Goal: Task Accomplishment & Management: Use online tool/utility

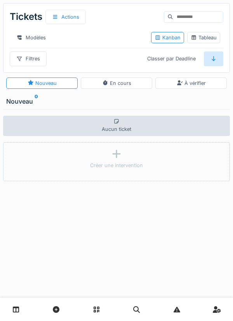
click at [22, 308] on link at bounding box center [16, 309] width 20 height 18
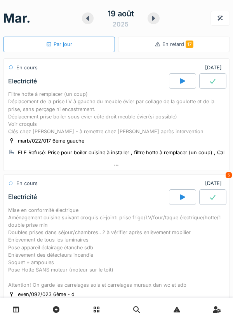
click at [104, 232] on div "Mise en conformité électrique Aménagement cuisine suivant croquis ci-joint: pri…" at bounding box center [116, 247] width 217 height 82
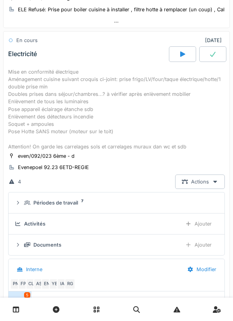
scroll to position [143, 0]
click at [197, 222] on div "Ajouter" at bounding box center [199, 223] width 40 height 14
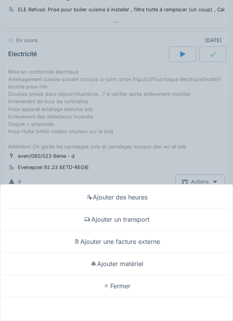
click at [121, 263] on div "Ajouter matériel" at bounding box center [117, 263] width 230 height 22
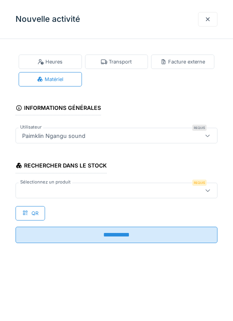
click at [53, 188] on div at bounding box center [104, 190] width 170 height 9
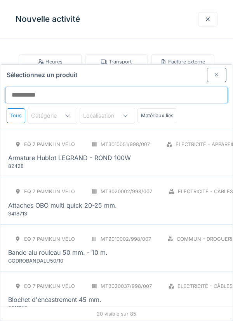
click at [41, 87] on input "Sélectionnez un produit" at bounding box center [116, 95] width 223 height 16
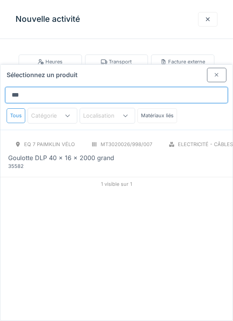
type input "********"
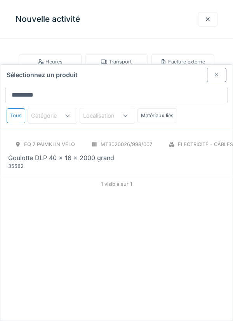
click at [77, 153] on div "Goulotte DLP 40 x 16 x 2000 grand" at bounding box center [61, 157] width 106 height 9
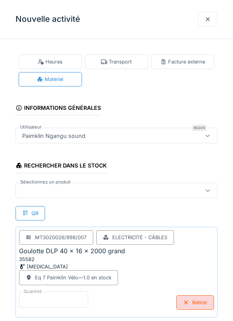
click at [37, 297] on input "*" at bounding box center [53, 299] width 69 height 16
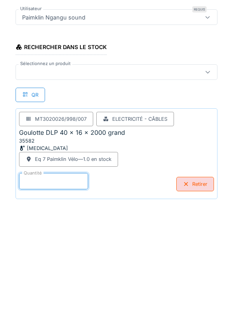
scroll to position [40, 0]
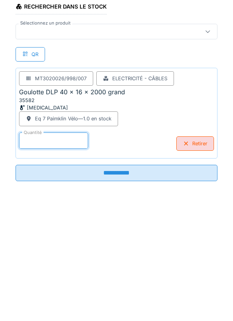
type input "*"
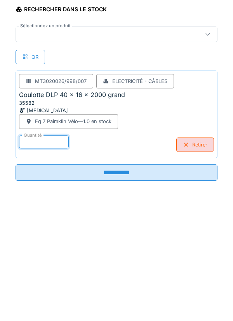
click at [123, 291] on input "**********" at bounding box center [117, 290] width 202 height 16
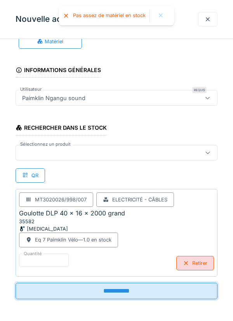
scroll to position [38, 0]
click at [115, 291] on input "**********" at bounding box center [117, 290] width 202 height 16
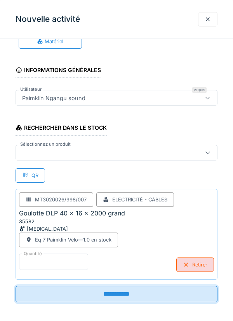
click at [31, 261] on input "*" at bounding box center [53, 261] width 69 height 16
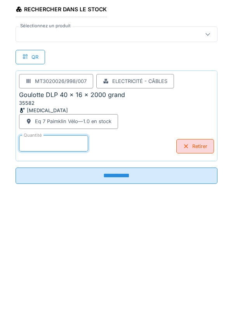
scroll to position [40, 0]
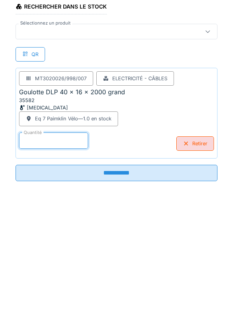
type input "*"
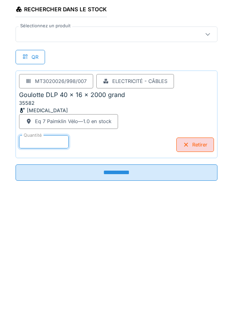
click at [119, 291] on input "**********" at bounding box center [117, 290] width 202 height 16
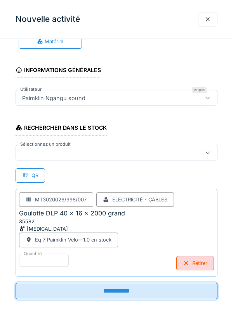
scroll to position [38, 0]
click at [121, 291] on input "**********" at bounding box center [117, 290] width 202 height 16
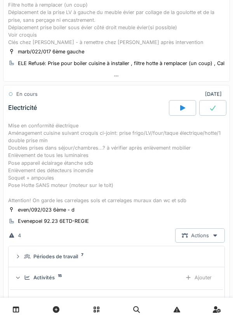
scroll to position [0, 0]
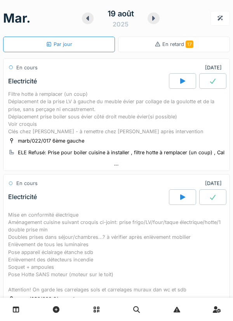
click at [71, 102] on div "Filtre hotte à remplacer (un coup) Déplacement de la prise LV à gauche du meubl…" at bounding box center [116, 112] width 217 height 45
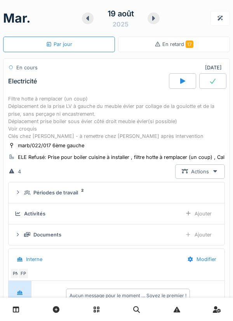
scroll to position [27, 0]
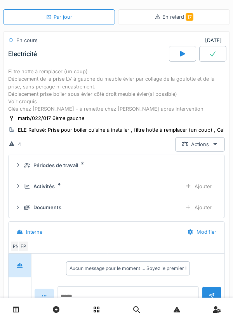
click at [204, 186] on div "Ajouter" at bounding box center [199, 186] width 40 height 14
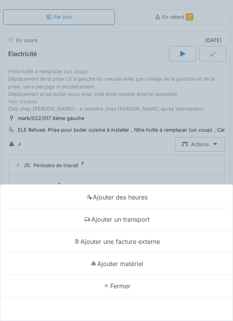
click at [138, 261] on div "Ajouter matériel" at bounding box center [117, 263] width 230 height 22
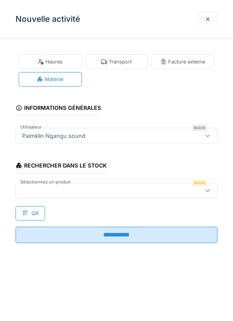
click at [59, 188] on div at bounding box center [104, 190] width 170 height 9
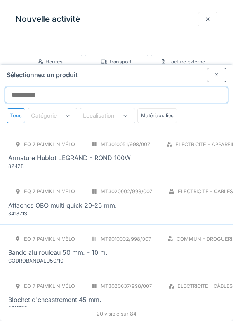
click at [40, 87] on input "Sélectionnez un produit" at bounding box center [116, 95] width 223 height 16
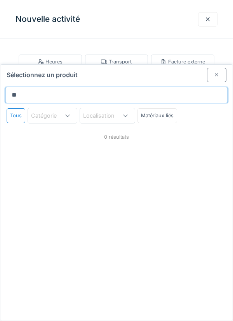
type input "*"
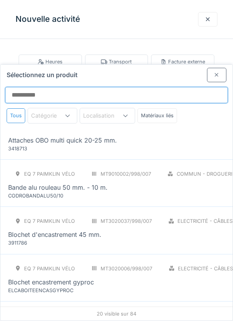
scroll to position [0, 0]
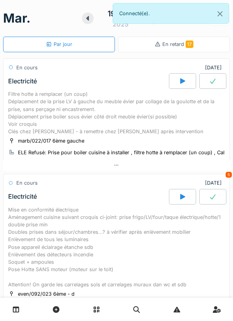
scroll to position [36, 0]
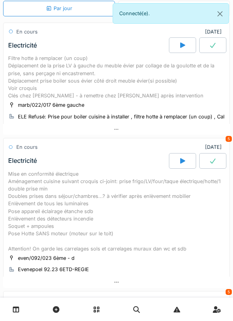
click at [104, 77] on div "Filtre hotte à remplacer (un coup) Déplacement de la prise LV à gauche du meubl…" at bounding box center [116, 76] width 217 height 45
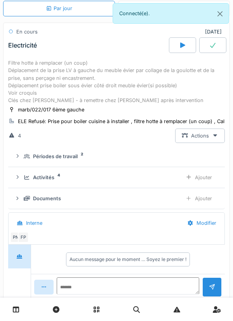
scroll to position [27, 0]
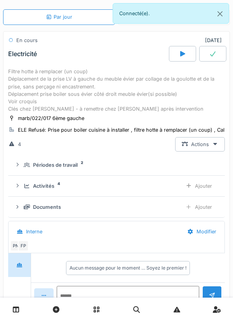
click at [206, 187] on div "Ajouter" at bounding box center [199, 186] width 40 height 14
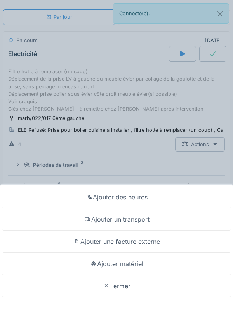
click at [138, 261] on div "Ajouter matériel" at bounding box center [117, 263] width 230 height 22
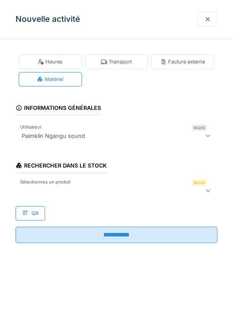
click at [56, 191] on div at bounding box center [104, 190] width 170 height 9
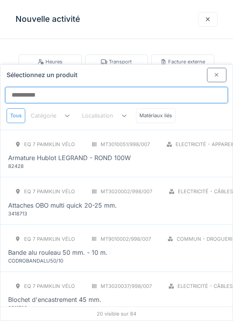
click at [28, 87] on input "Sélectionnez un produit" at bounding box center [116, 95] width 223 height 16
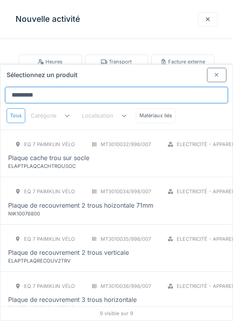
type input "**********"
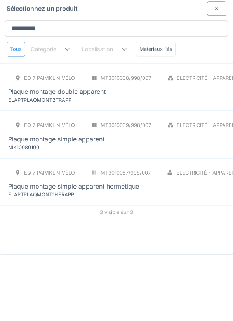
click at [66, 210] on div "NIK10080100" at bounding box center [54, 213] width 93 height 7
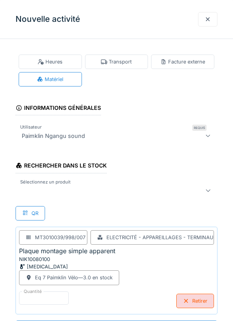
scroll to position [0, 0]
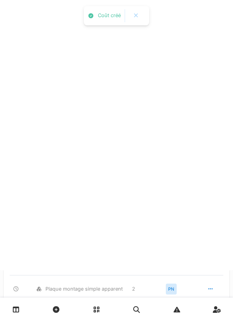
scroll to position [0, 0]
click at [119, 320] on div "Plaque montage simple apparent 1 PN SIEMENS Filtre hotte charbon 1 PN Plaque ca…" at bounding box center [117, 260] width 214 height 135
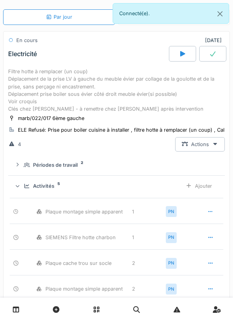
click at [207, 184] on div "Ajouter" at bounding box center [199, 186] width 40 height 14
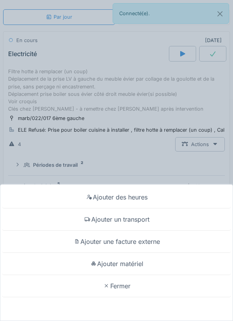
click at [129, 275] on div "Ajouter matériel" at bounding box center [117, 263] width 230 height 22
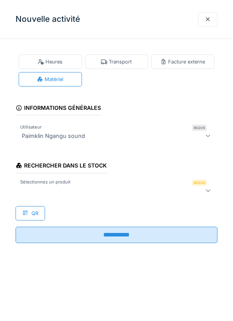
click at [53, 186] on div at bounding box center [104, 190] width 170 height 9
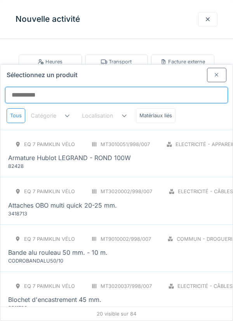
click at [40, 87] on input "Sélectionnez un produit" at bounding box center [116, 95] width 223 height 16
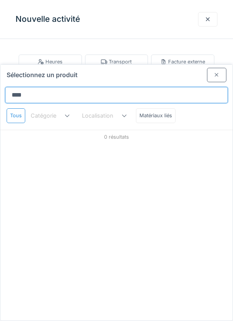
type input "*****"
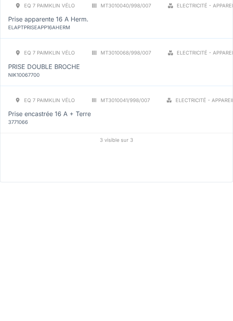
click at [55, 247] on div "Prise encastrée 16 A + Terre" at bounding box center [49, 251] width 83 height 9
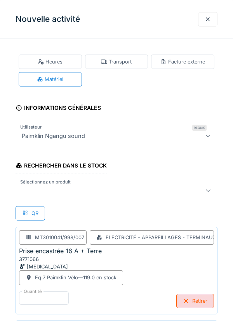
scroll to position [0, 0]
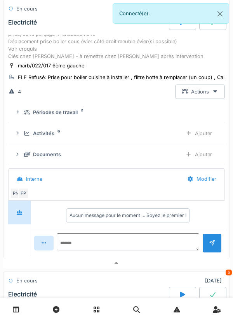
scroll to position [0, 0]
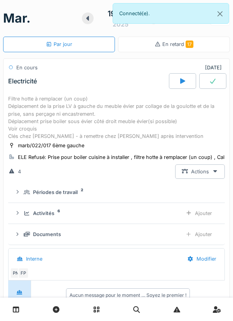
click at [103, 116] on div "Filtre hotte à remplacer (un coup) Déplacement de la prise LV à gauche du meubl…" at bounding box center [116, 117] width 217 height 45
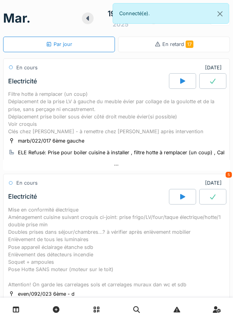
click at [87, 113] on div "Filtre hotte à remplacer (un coup) Déplacement de la prise LV à gauche du meubl…" at bounding box center [116, 112] width 217 height 45
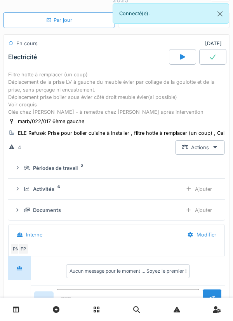
scroll to position [27, 0]
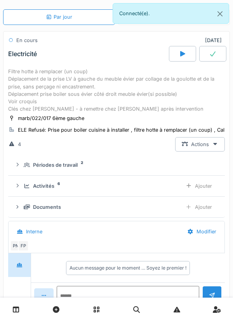
click at [202, 187] on div "Ajouter" at bounding box center [199, 186] width 40 height 14
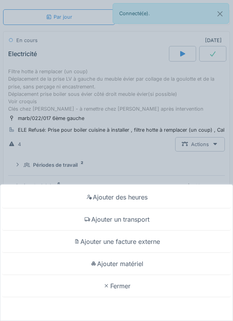
click at [131, 275] on div "Ajouter matériel" at bounding box center [117, 263] width 230 height 22
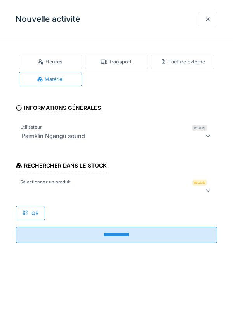
click at [63, 192] on div at bounding box center [104, 190] width 170 height 9
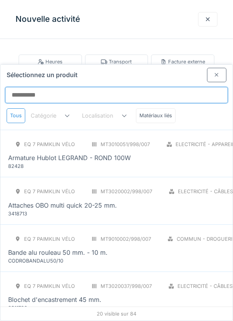
click at [55, 87] on input "Sélectionnez un produit" at bounding box center [116, 95] width 223 height 16
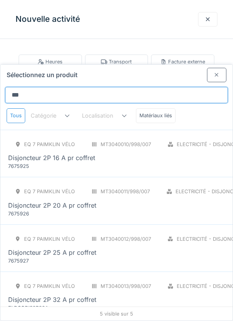
type input "****"
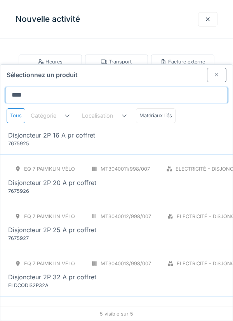
scroll to position [30, 0]
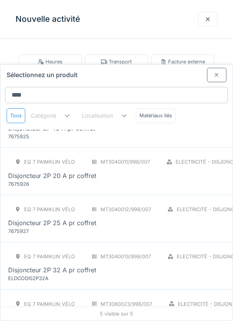
click at [49, 171] on div "Disjoncteur 2P 20 A pr coffret" at bounding box center [52, 175] width 88 height 9
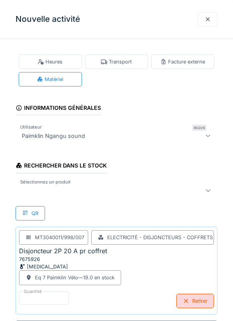
scroll to position [0, 0]
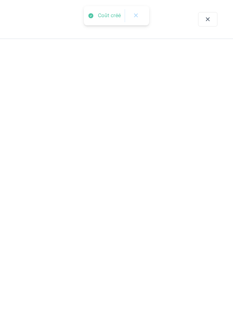
scroll to position [0, 0]
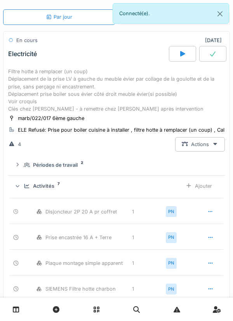
click at [208, 188] on div "Ajouter" at bounding box center [199, 186] width 40 height 14
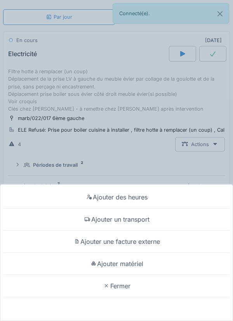
click at [128, 275] on div "Ajouter matériel" at bounding box center [117, 263] width 230 height 22
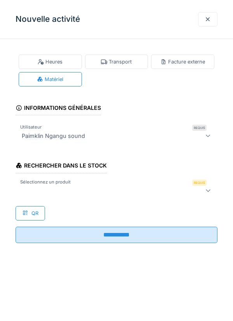
click at [44, 188] on div at bounding box center [104, 190] width 170 height 9
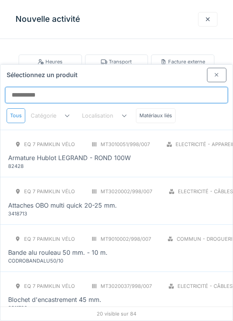
click at [42, 87] on input "Sélectionnez un produit" at bounding box center [116, 95] width 223 height 16
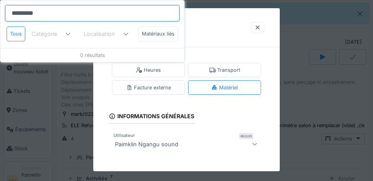
type input "********"
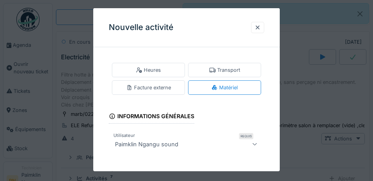
click at [233, 26] on div at bounding box center [257, 27] width 13 height 11
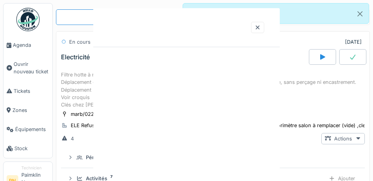
click at [233, 30] on div at bounding box center [186, 27] width 187 height 39
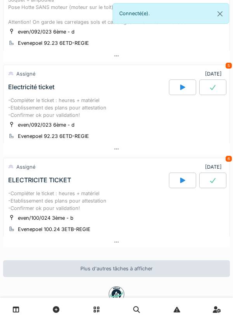
scroll to position [440, 0]
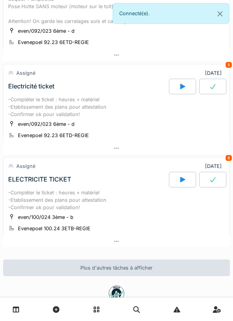
click at [49, 195] on div "-Compléter le ticket : heures + matériel -Etablissement des plans pour attestat…" at bounding box center [116, 200] width 217 height 23
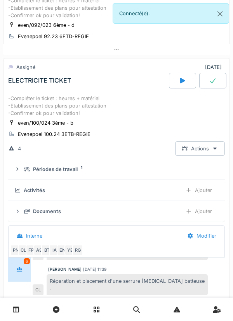
scroll to position [568, 0]
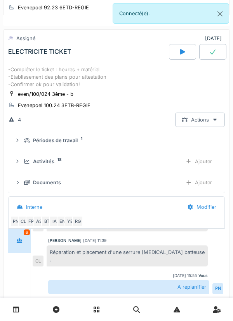
click at [63, 181] on div "Documents" at bounding box center [100, 182] width 152 height 7
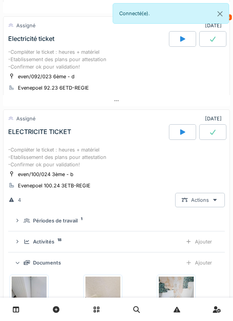
scroll to position [489, 0]
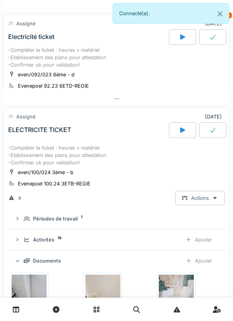
click at [64, 237] on div "Activités 18 Ajouter" at bounding box center [116, 239] width 205 height 14
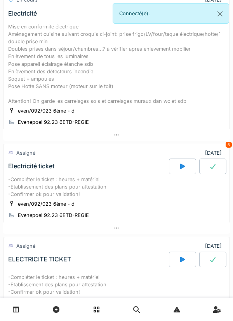
scroll to position [361, 0]
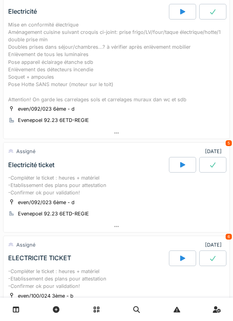
scroll to position [286, 0]
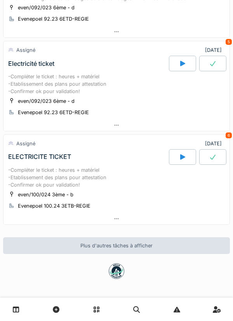
click at [74, 88] on div "-Compléter le ticket : heures + matériel -Etablissement des plans pour attestat…" at bounding box center [116, 84] width 217 height 23
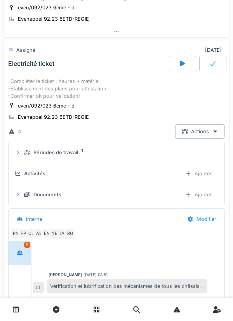
scroll to position [296, 0]
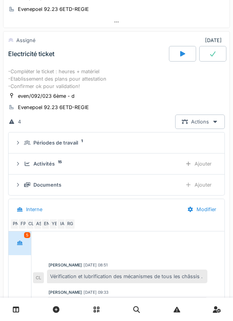
click at [69, 184] on div "Documents" at bounding box center [100, 184] width 152 height 7
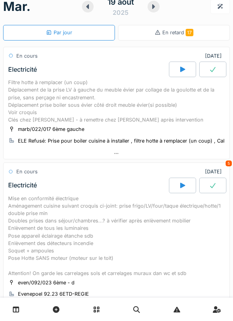
scroll to position [0, 0]
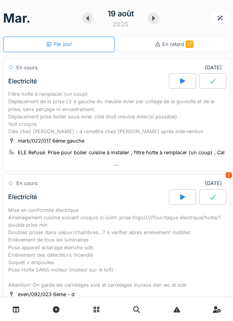
click at [79, 113] on div "Filtre hotte à remplacer (un coup) Déplacement de la prise LV à gauche du meubl…" at bounding box center [116, 112] width 217 height 45
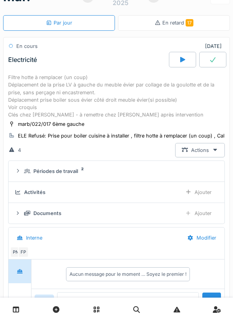
scroll to position [27, 0]
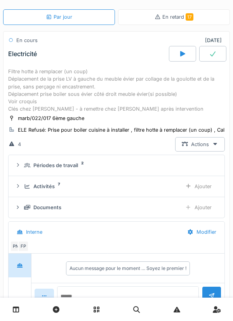
click at [115, 93] on div "Filtre hotte à remplacer (un coup) Déplacement de la prise LV à gauche du meubl…" at bounding box center [116, 90] width 217 height 45
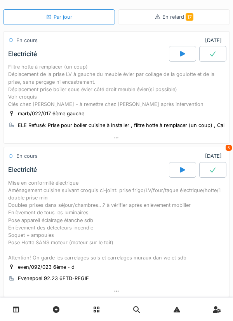
click at [105, 90] on div "Filtre hotte à remplacer (un coup) Déplacement de la prise LV à gauche du meubl…" at bounding box center [116, 85] width 217 height 45
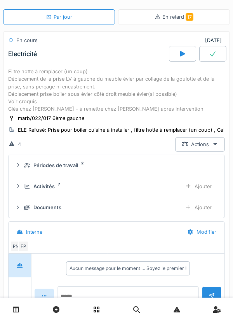
click at [180, 48] on div at bounding box center [182, 54] width 27 height 16
click at [104, 88] on div "Filtre hotte à remplacer (un coup) Déplacement de la prise LV à gauche du meubl…" at bounding box center [116, 90] width 217 height 45
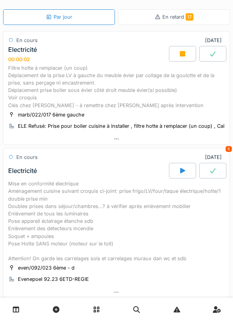
click at [103, 80] on div "Filtre hotte à remplacer (un coup) Déplacement de la prise LV à gauche du meubl…" at bounding box center [116, 86] width 217 height 45
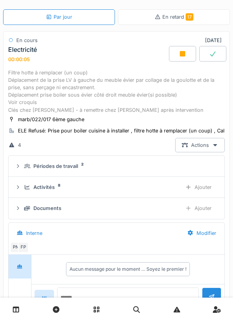
click at [208, 207] on div "Ajouter" at bounding box center [199, 208] width 40 height 14
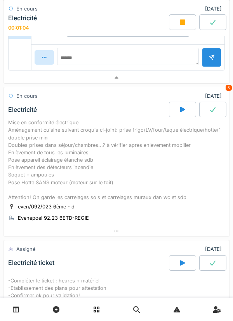
click at [70, 155] on div "Mise en conformité électrique Aménagement cuisine suivant croquis ci-joint: pri…" at bounding box center [116, 160] width 217 height 82
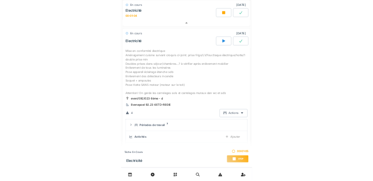
scroll to position [322, 0]
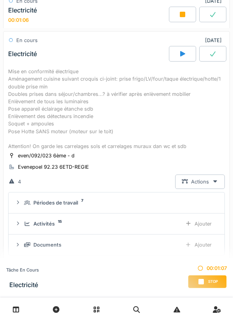
click at [81, 109] on div "Mise en conformité électrique Aménagement cuisine suivant croquis ci-joint: pri…" at bounding box center [116, 109] width 217 height 82
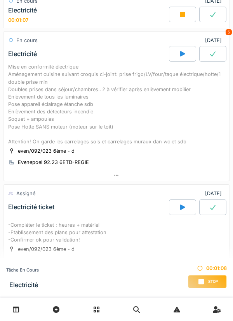
click at [104, 107] on div "Mise en conformité électrique Aménagement cuisine suivant croquis ci-joint: pri…" at bounding box center [116, 104] width 217 height 82
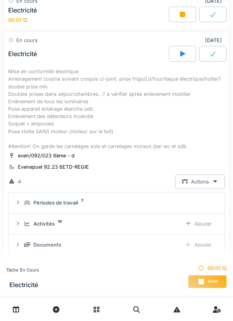
click at [202, 244] on div "Ajouter" at bounding box center [199, 244] width 40 height 14
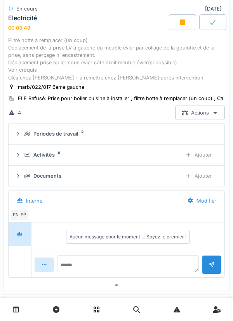
scroll to position [0, 0]
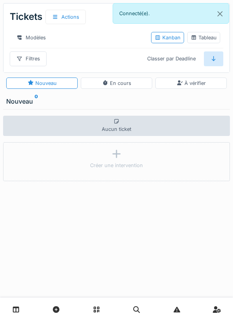
click at [20, 302] on link at bounding box center [16, 309] width 20 height 18
click at [17, 307] on icon at bounding box center [16, 309] width 7 height 7
click at [22, 306] on link at bounding box center [16, 309] width 20 height 18
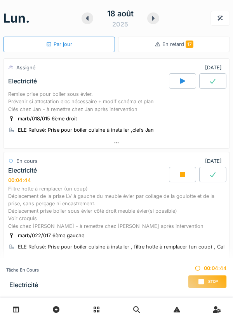
click at [81, 100] on div "Remise prise pour boiler sous évier. Prévenir si attestation elec nécessaire + …" at bounding box center [116, 101] width 217 height 23
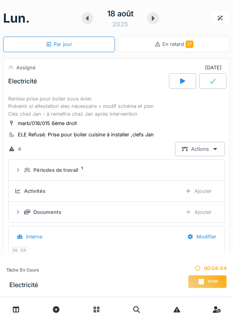
scroll to position [27, 0]
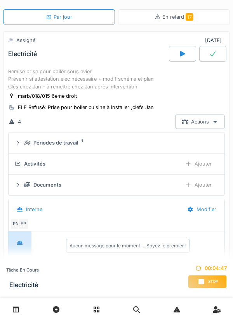
click at [197, 186] on div "Ajouter" at bounding box center [199, 184] width 40 height 14
click at [115, 86] on div "Remise prise pour boiler sous évier. Prévenir si attestation elec nécessaire + …" at bounding box center [116, 79] width 217 height 23
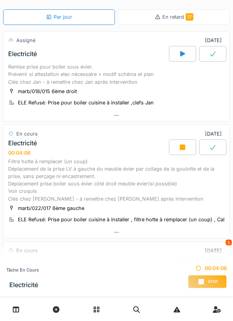
click at [95, 77] on div "Remise prise pour boiler sous évier. Prévenir si attestation elec nécessaire + …" at bounding box center [116, 74] width 217 height 23
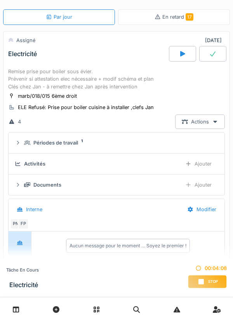
click at [206, 184] on div "Ajouter" at bounding box center [199, 184] width 40 height 14
